Goal: Task Accomplishment & Management: Use online tool/utility

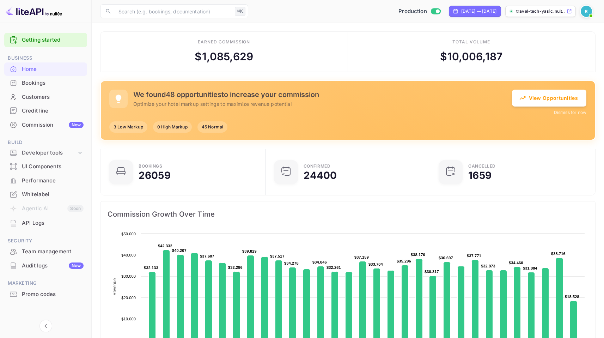
click at [41, 88] on div "Bookings" at bounding box center [45, 83] width 83 height 14
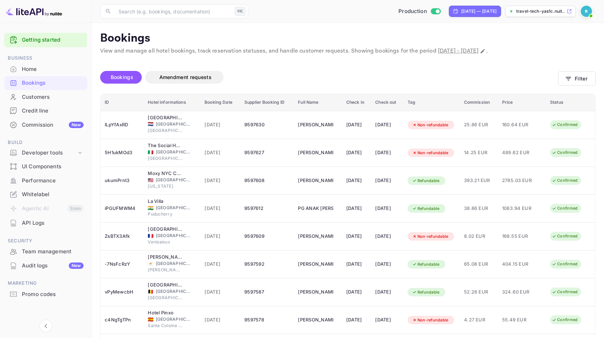
click at [56, 126] on div "Commission New" at bounding box center [53, 125] width 62 height 8
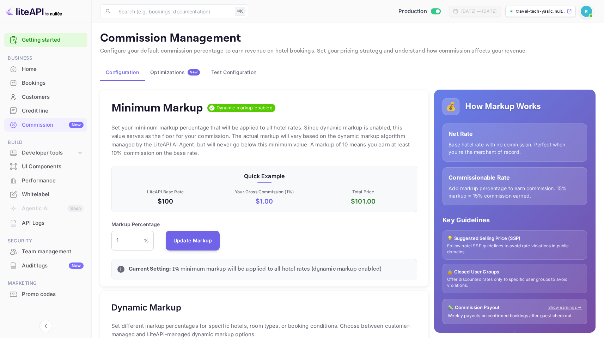
scroll to position [120, 300]
click at [56, 153] on div "Developer tools" at bounding box center [49, 153] width 55 height 8
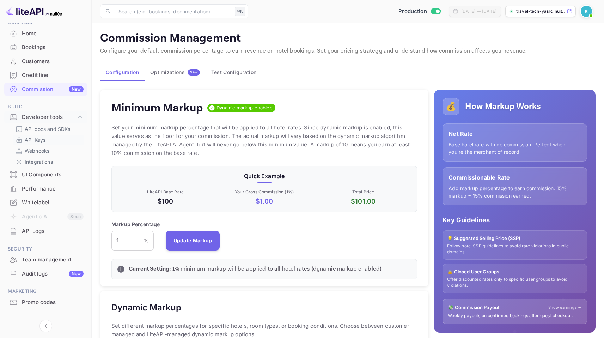
scroll to position [46, 0]
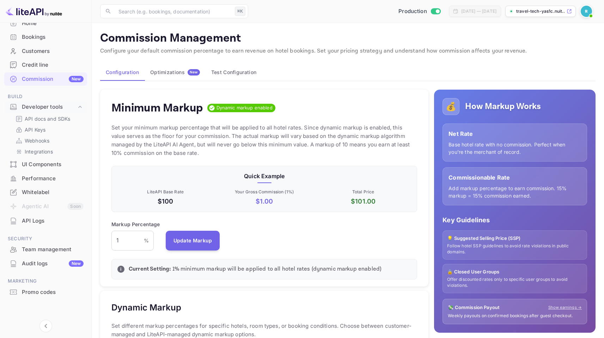
click at [42, 53] on div "Customers" at bounding box center [53, 51] width 62 height 8
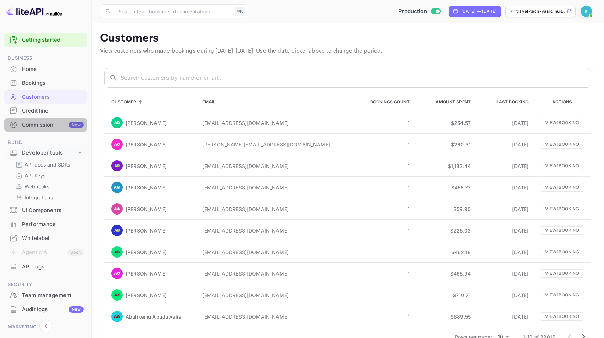
click at [48, 123] on div "Commission New" at bounding box center [53, 125] width 62 height 8
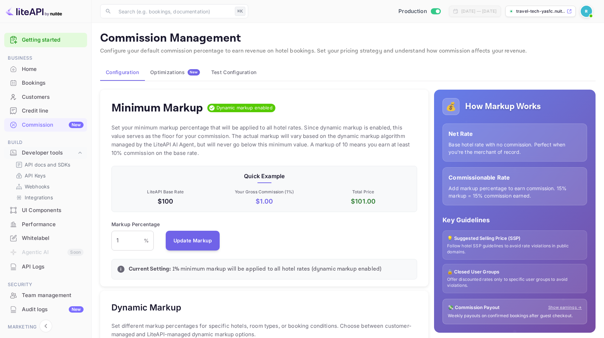
scroll to position [120, 300]
click at [151, 74] on div "Optimizations New" at bounding box center [175, 72] width 50 height 6
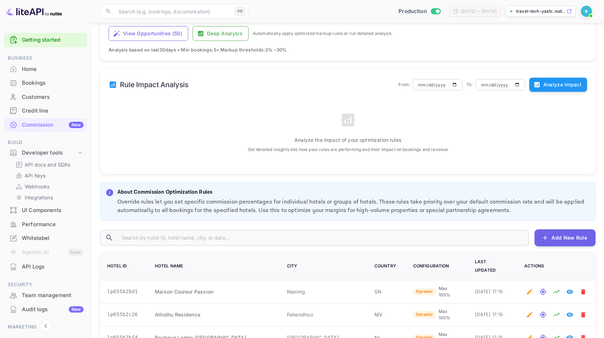
scroll to position [300, 0]
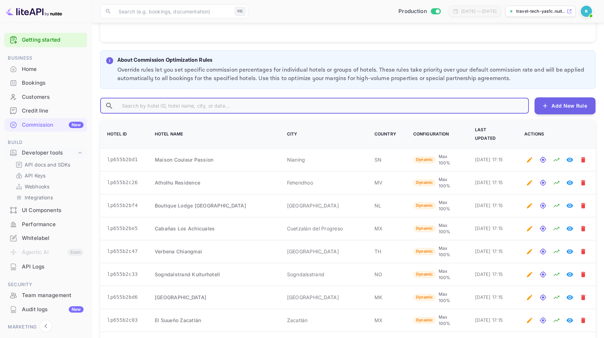
click at [177, 104] on input "text" at bounding box center [322, 106] width 412 height 16
paste input "194004"
type input "194004"
click at [160, 112] on input "text" at bounding box center [322, 106] width 412 height 16
paste input "lp657c0f16"
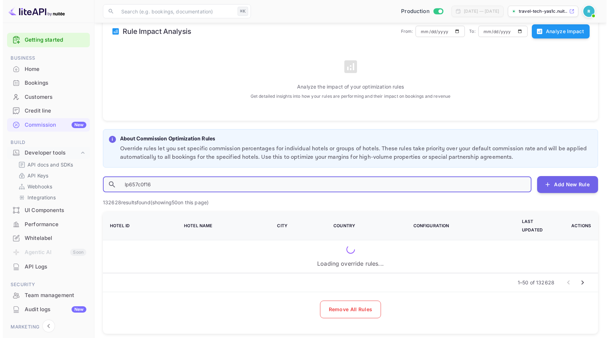
scroll to position [213, 0]
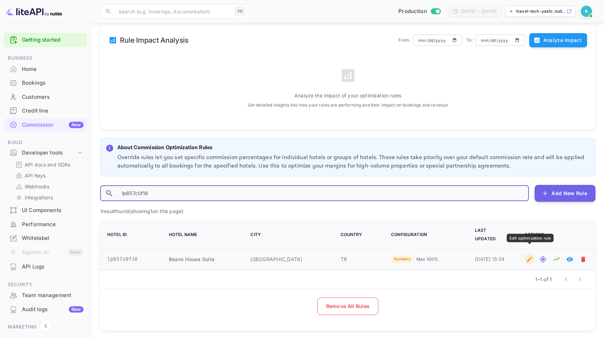
type input "lp657c0f16"
click at [527, 256] on icon "Edit optimization rule" at bounding box center [529, 259] width 7 height 7
